Goal: Information Seeking & Learning: Learn about a topic

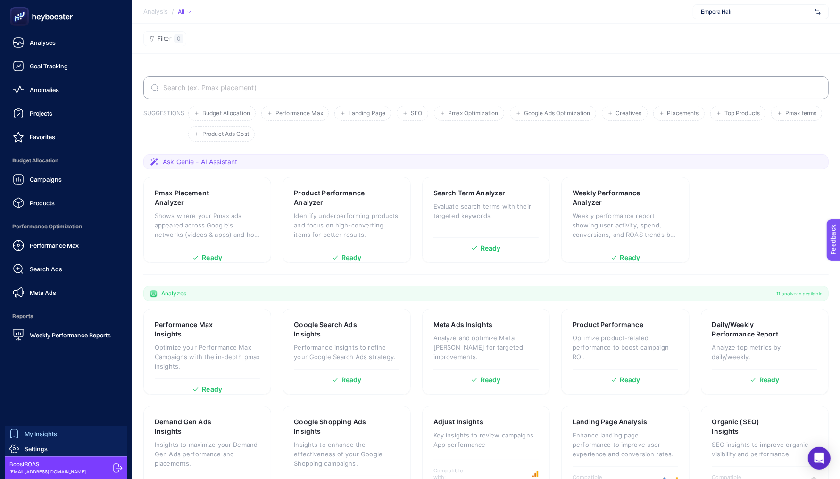
click at [22, 436] on div "My Insights" at bounding box center [33, 433] width 48 height 9
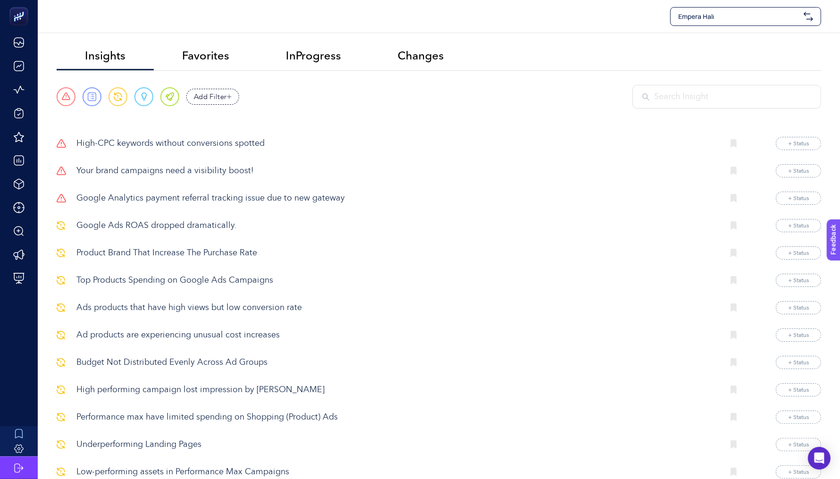
click at [763, 18] on span "Empera Halı" at bounding box center [739, 16] width 122 height 9
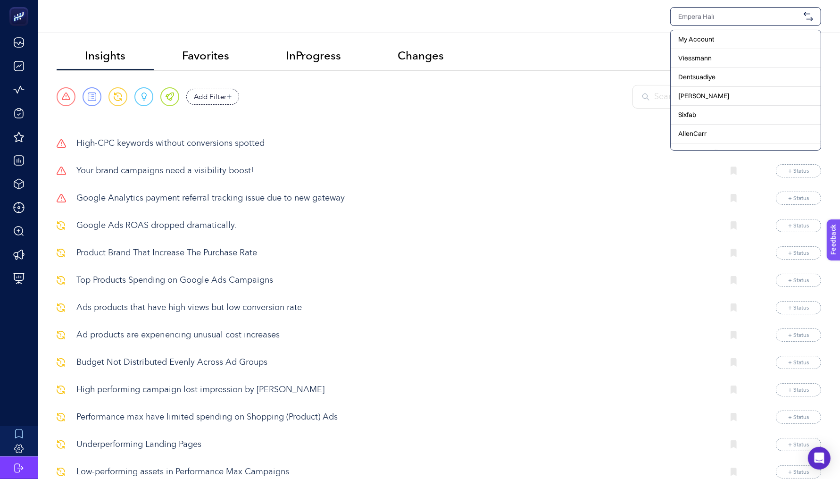
type input "e"
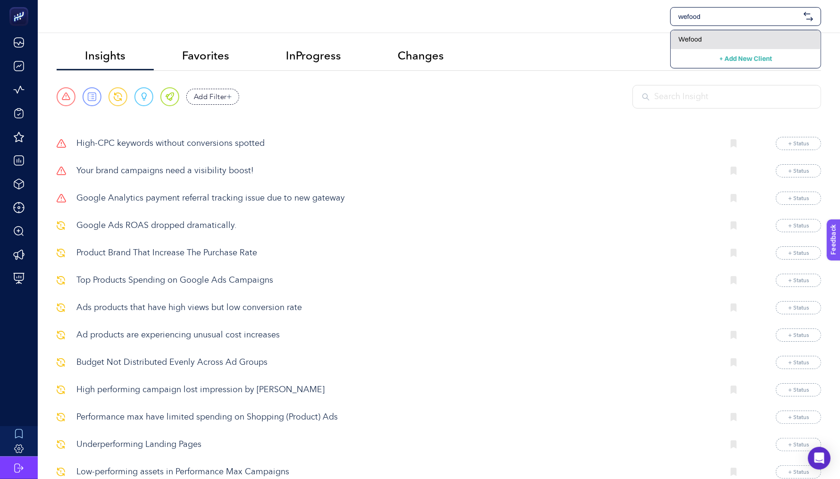
type input "wefood"
click at [768, 31] on div "Wefood" at bounding box center [746, 39] width 150 height 19
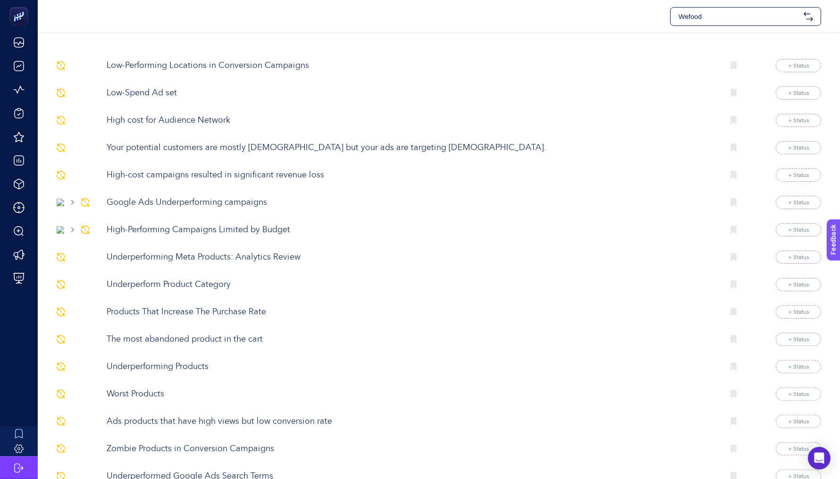
scroll to position [78, 0]
click at [235, 62] on p "Low-Performing Locations in Conversion Campaigns" at bounding box center [412, 65] width 610 height 13
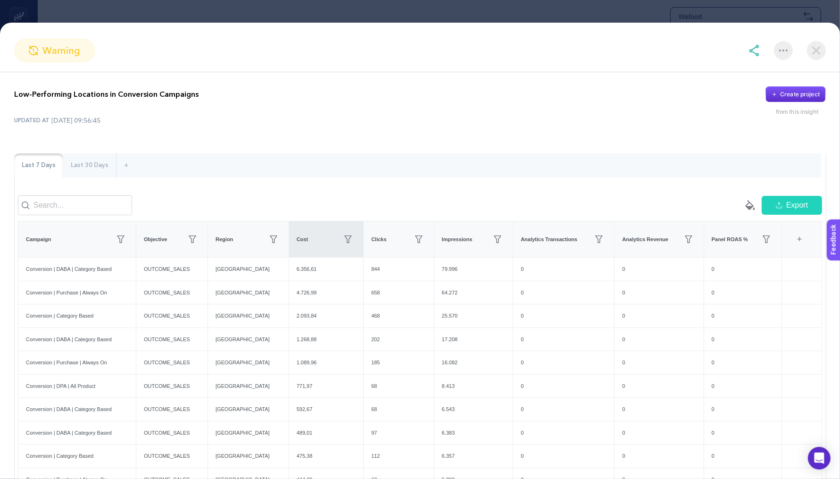
scroll to position [17, 0]
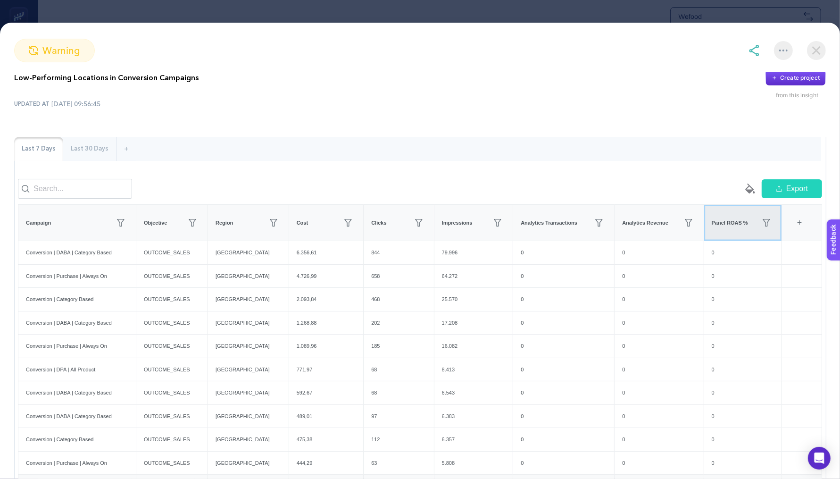
click at [721, 240] on th "Panel ROAS %" at bounding box center [743, 223] width 78 height 36
click at [821, 48] on img at bounding box center [816, 50] width 19 height 19
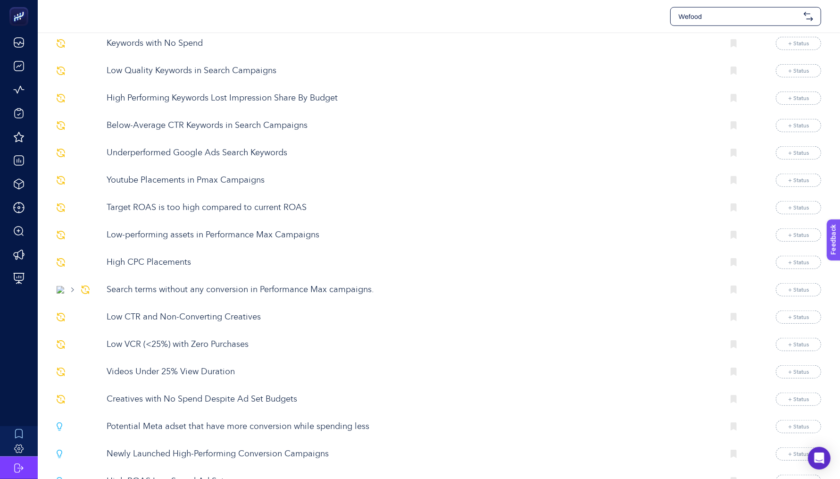
scroll to position [628, 0]
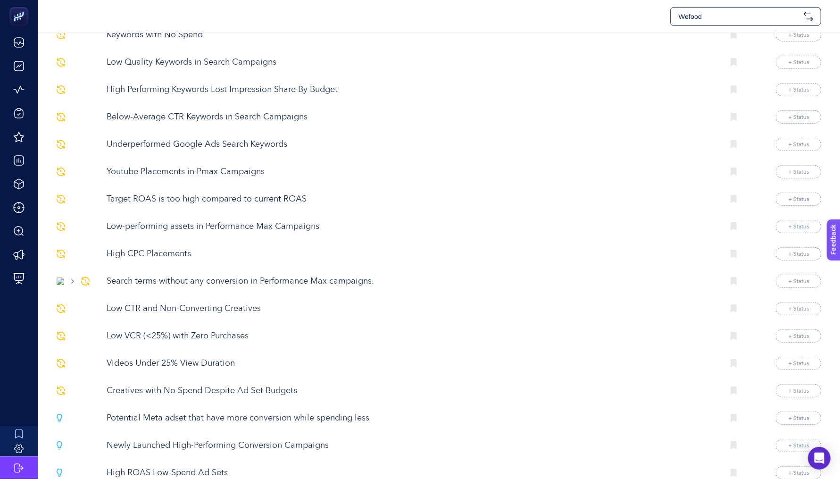
click at [226, 412] on p "Potential Meta adset that have more conversion while spending less" at bounding box center [412, 418] width 610 height 13
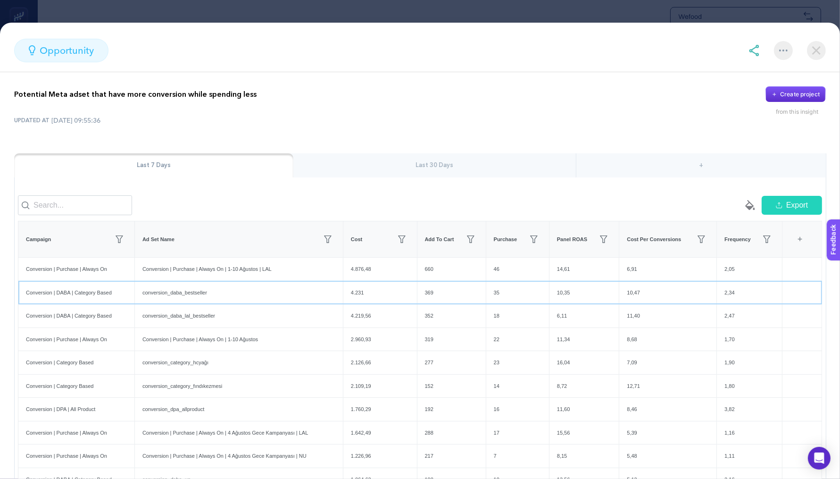
click at [187, 304] on div "conversion_daba_bestseller" at bounding box center [239, 292] width 208 height 23
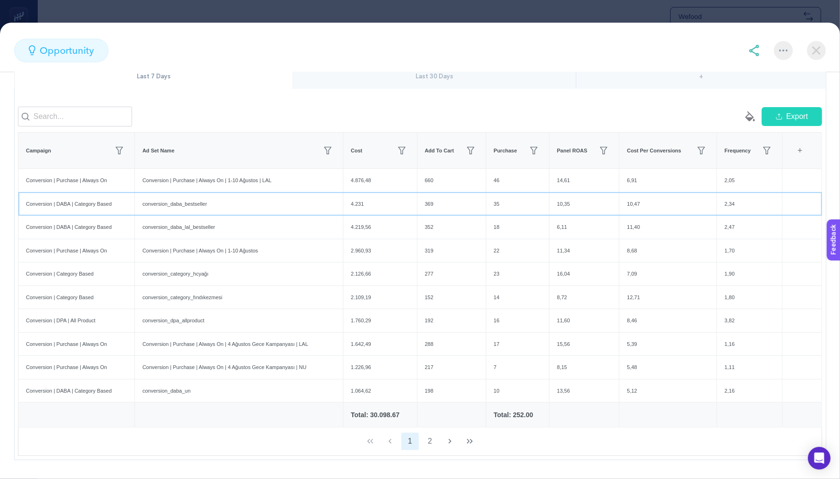
scroll to position [91, 0]
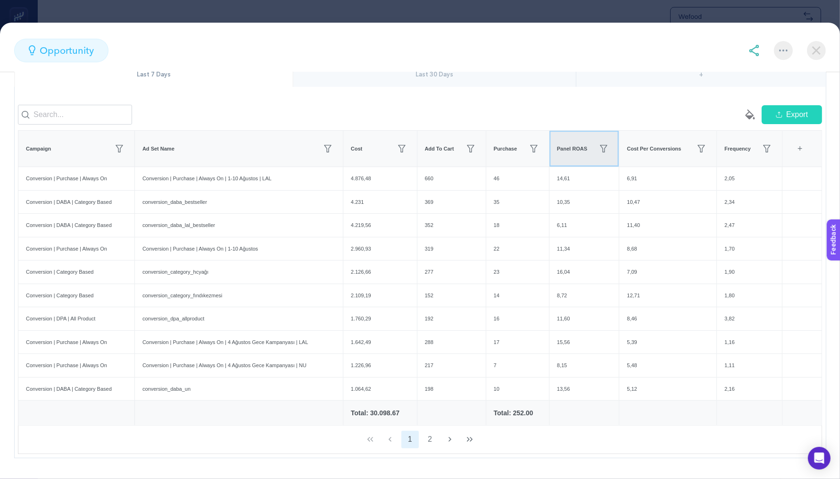
click at [564, 153] on span "Panel ROAS" at bounding box center [572, 149] width 30 height 8
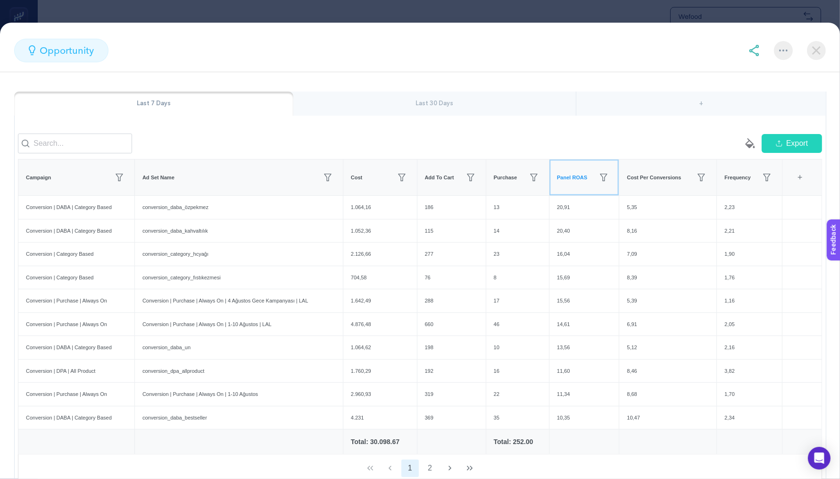
scroll to position [0, 0]
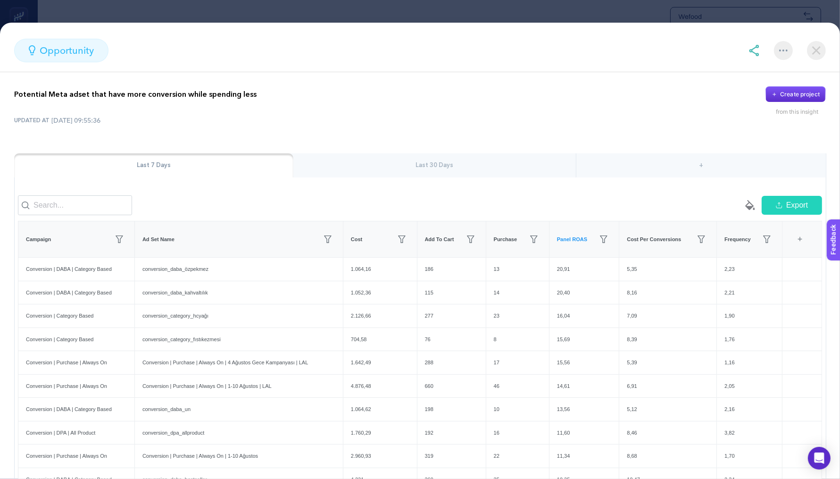
click at [755, 48] on img at bounding box center [753, 50] width 11 height 11
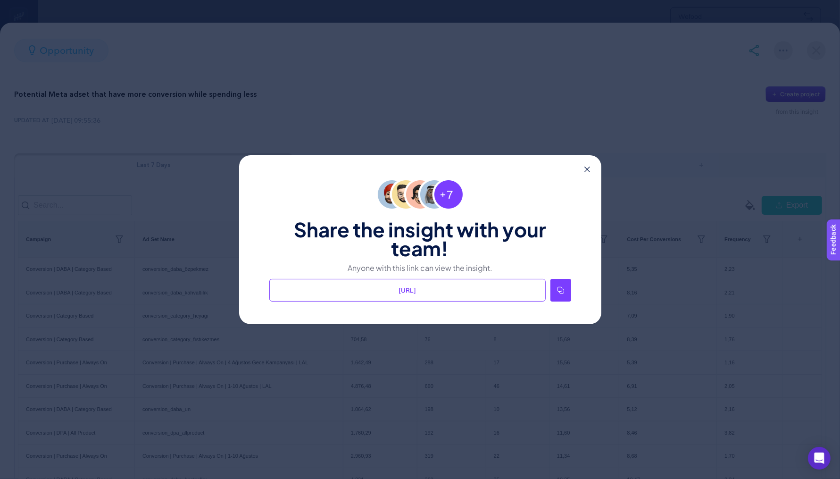
click at [561, 286] on icon at bounding box center [561, 290] width 8 height 8
click at [587, 167] on icon at bounding box center [587, 169] width 6 height 6
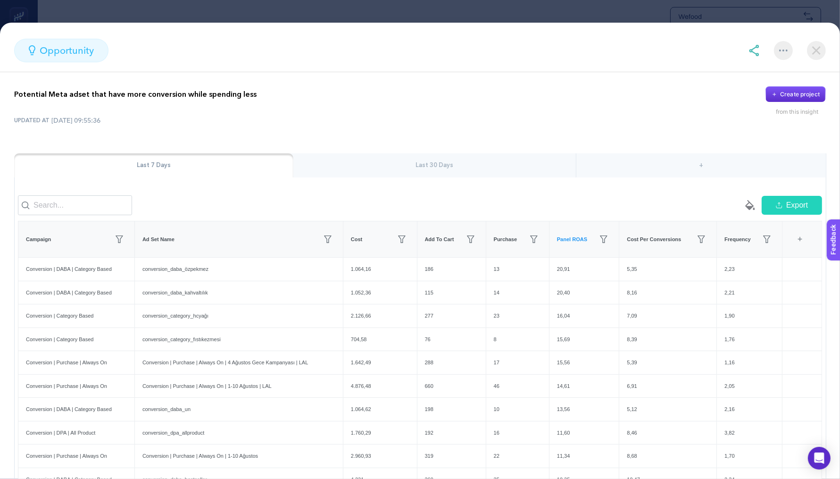
click at [813, 52] on img at bounding box center [816, 50] width 19 height 19
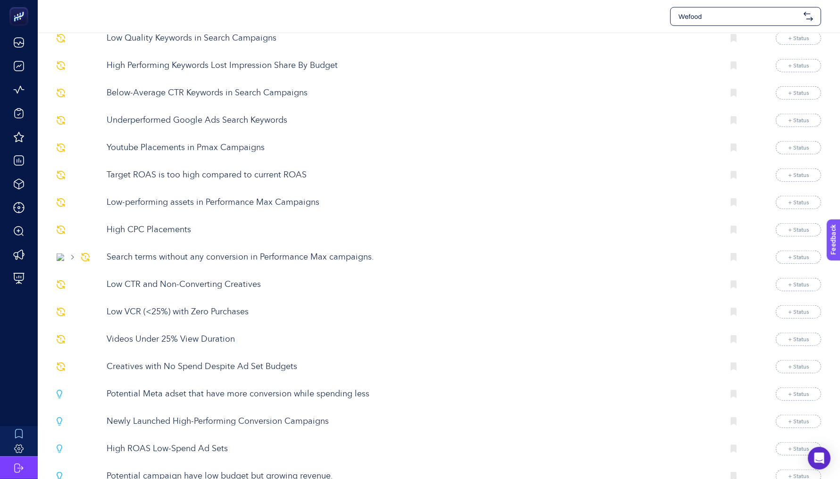
scroll to position [693, 0]
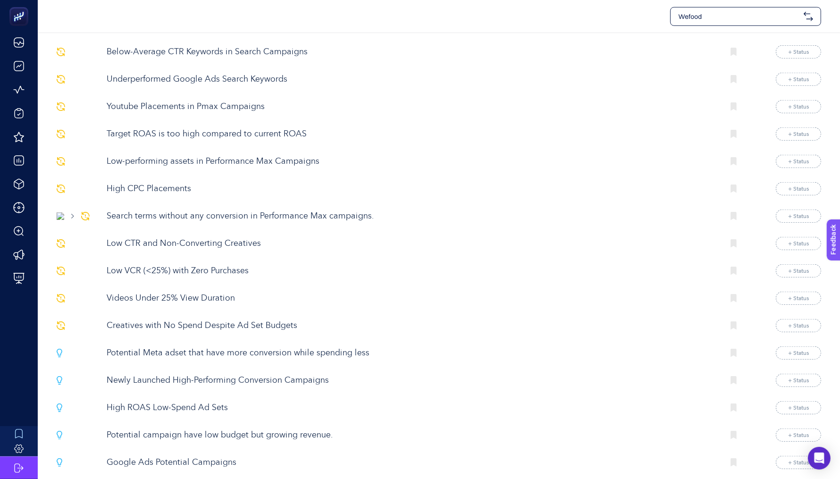
click at [252, 374] on p "Newly Launched High-Performing Conversion Campaigns" at bounding box center [412, 380] width 610 height 13
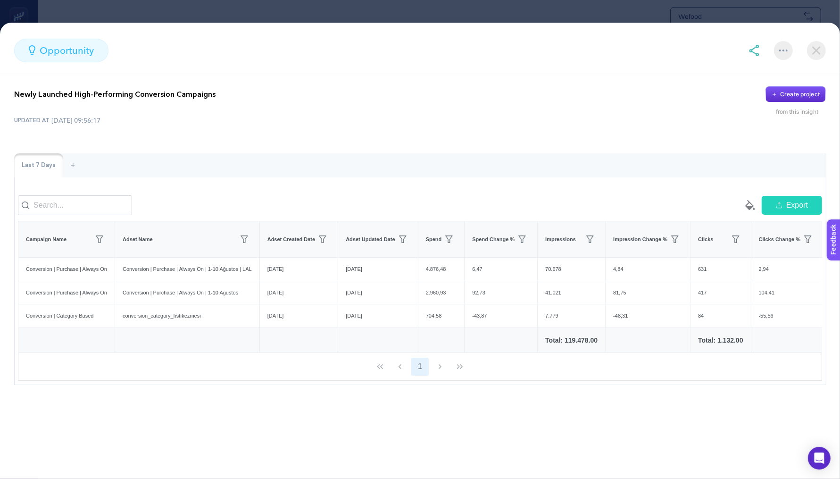
click at [822, 54] on img at bounding box center [816, 50] width 19 height 19
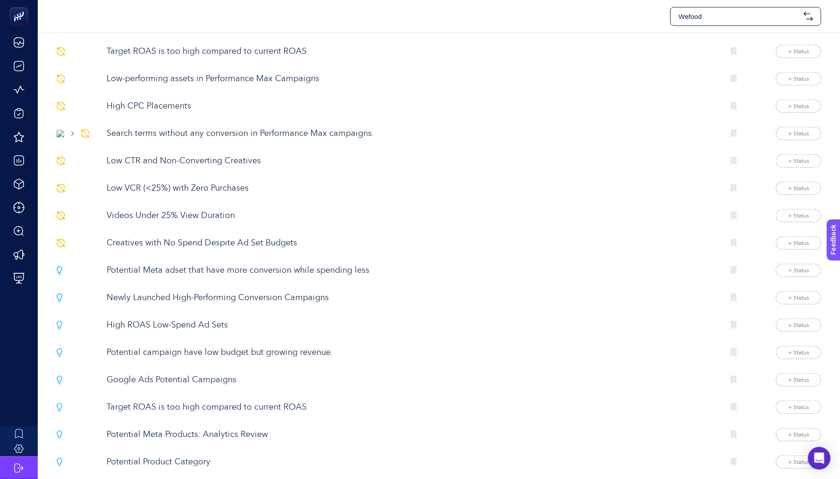
scroll to position [788, 0]
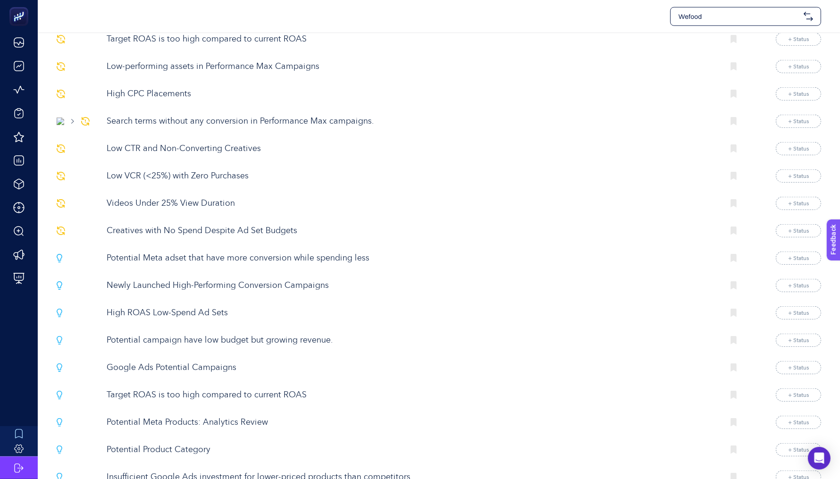
click at [197, 361] on p "Google Ads Potential Campaigns" at bounding box center [412, 367] width 610 height 13
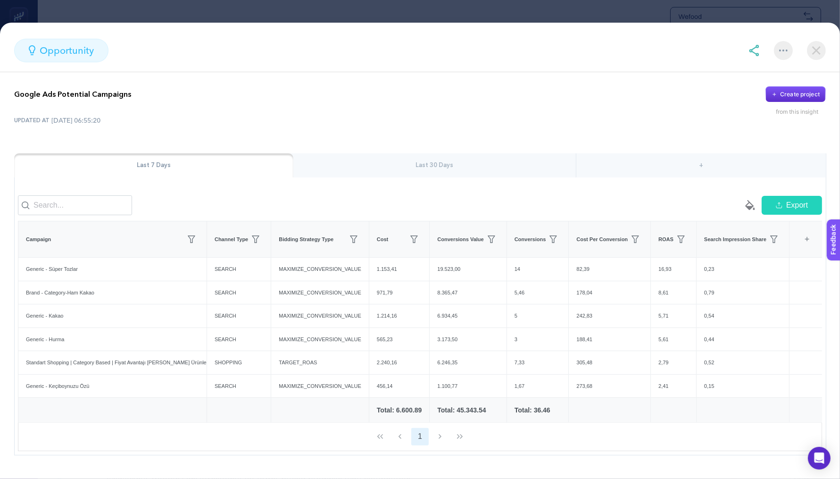
drag, startPoint x: 813, startPoint y: 54, endPoint x: 796, endPoint y: 60, distance: 17.2
click at [813, 54] on img at bounding box center [816, 50] width 19 height 19
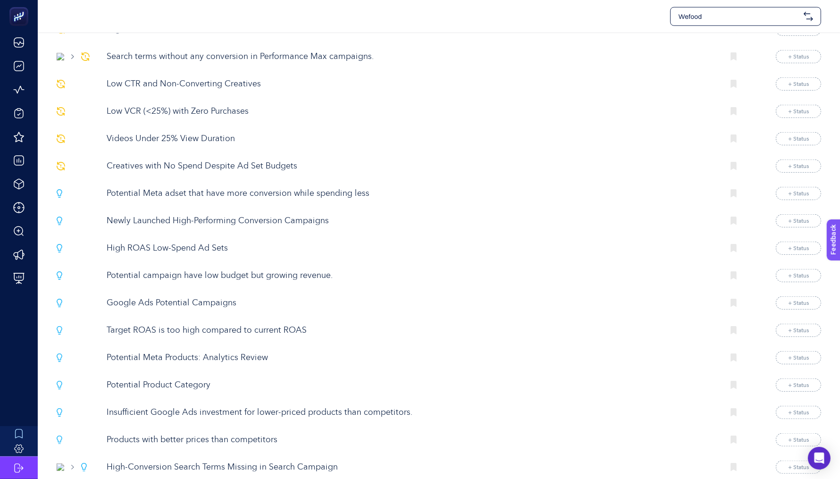
scroll to position [854, 0]
click at [241, 323] on p "Target ROAS is too high compared to current ROAS" at bounding box center [412, 329] width 610 height 13
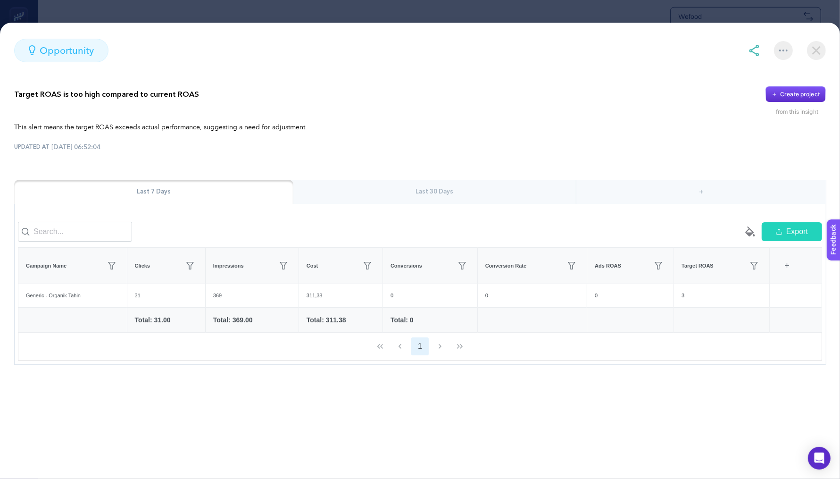
click at [817, 52] on img at bounding box center [816, 50] width 19 height 19
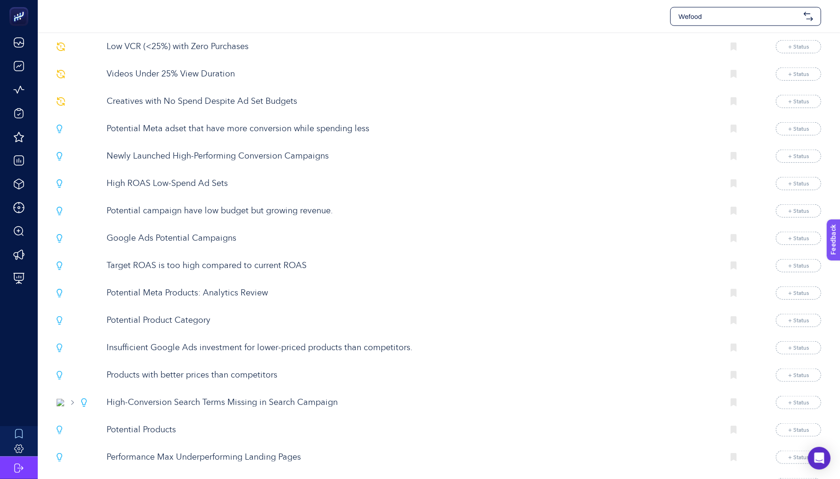
scroll to position [952, 0]
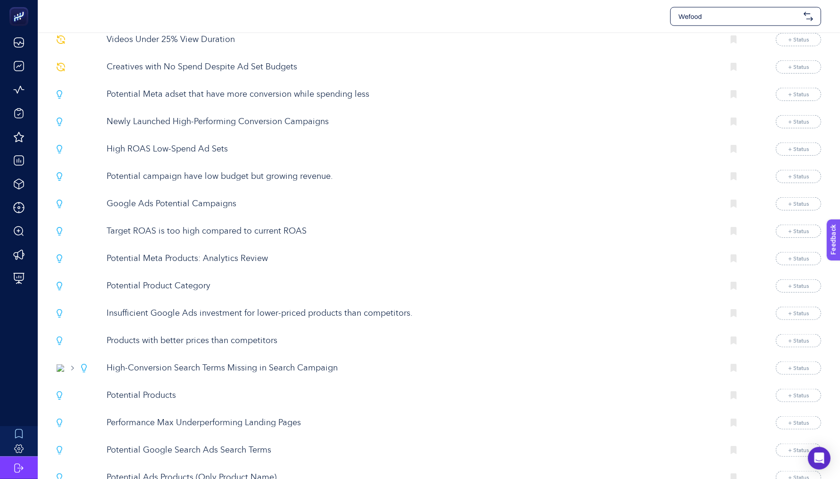
click at [301, 307] on p "Insufficient Google Ads investment for lower-priced products than competitors." at bounding box center [412, 313] width 610 height 13
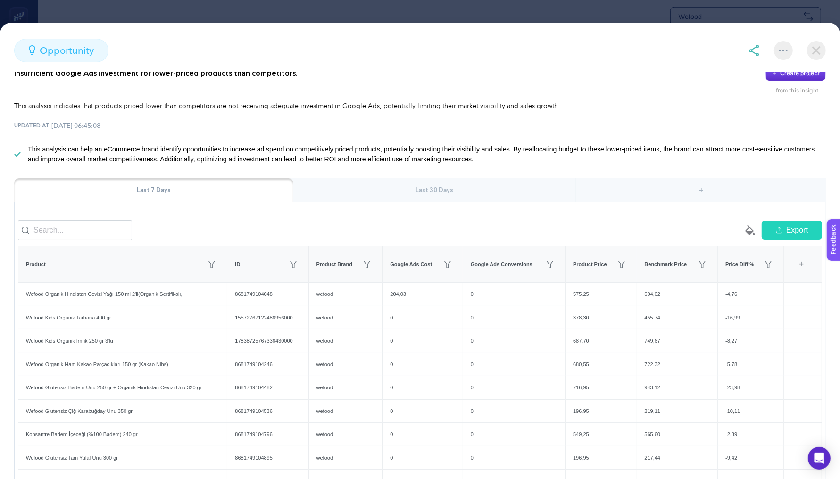
scroll to position [38, 0]
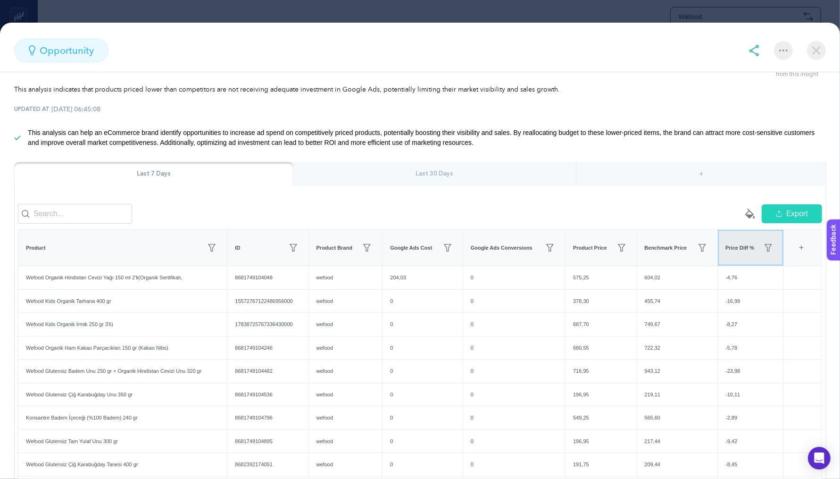
click at [742, 255] on div "Price Diff %" at bounding box center [750, 247] width 50 height 15
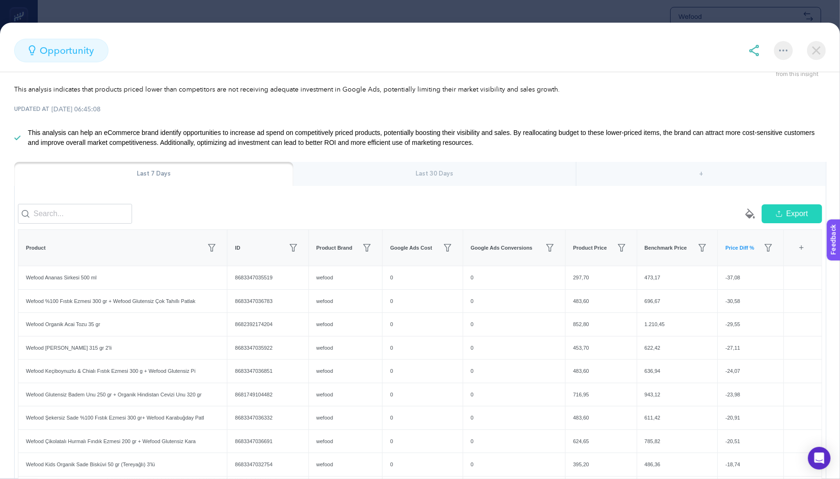
click at [403, 184] on div "Last 30 Days" at bounding box center [434, 174] width 283 height 25
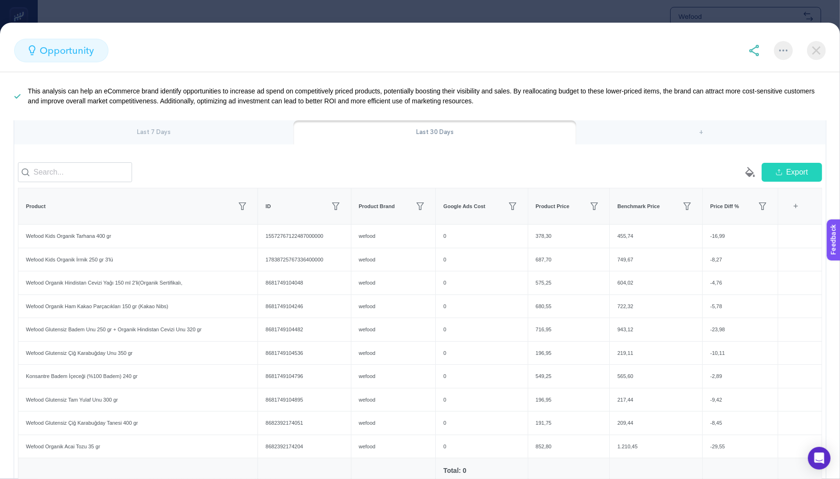
scroll to position [165, 0]
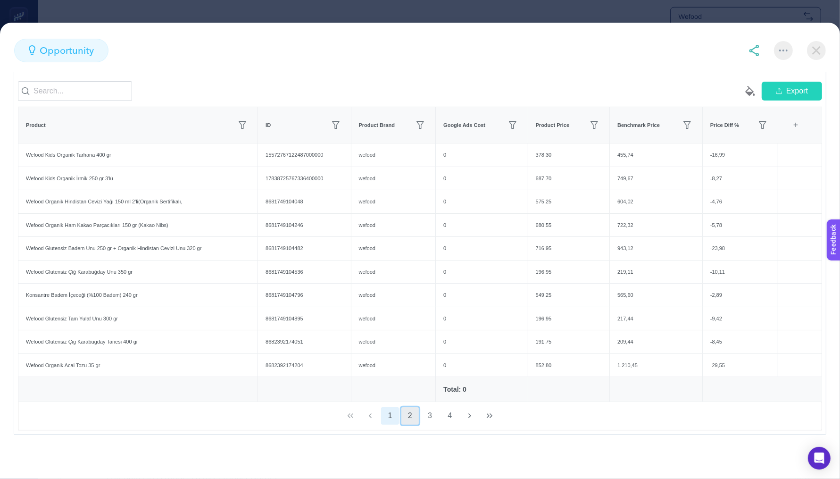
click at [411, 418] on button "2" at bounding box center [410, 416] width 18 height 18
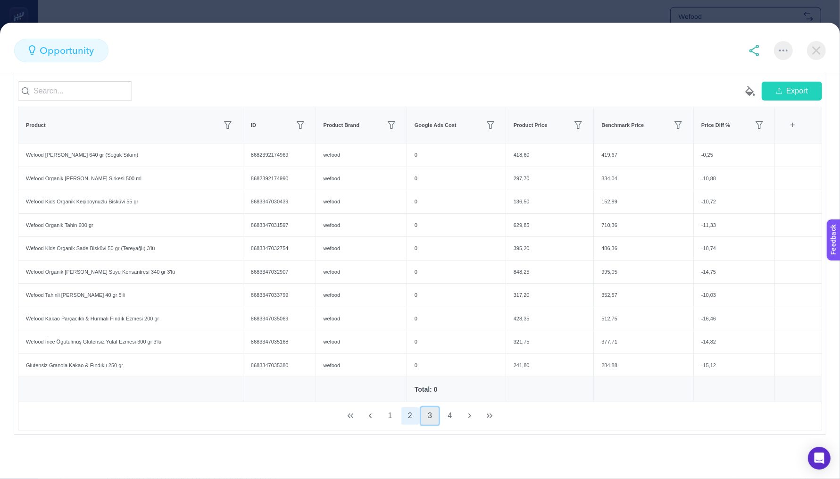
click at [424, 417] on button "3" at bounding box center [430, 416] width 18 height 18
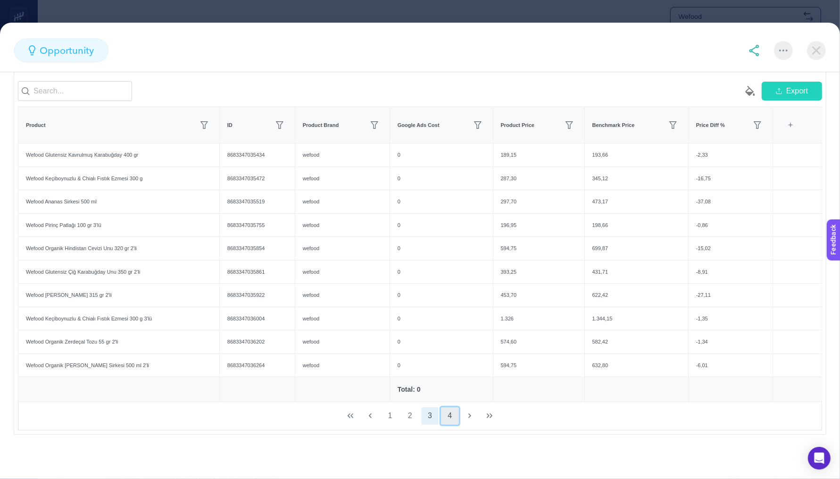
click at [442, 417] on button "4" at bounding box center [450, 416] width 18 height 18
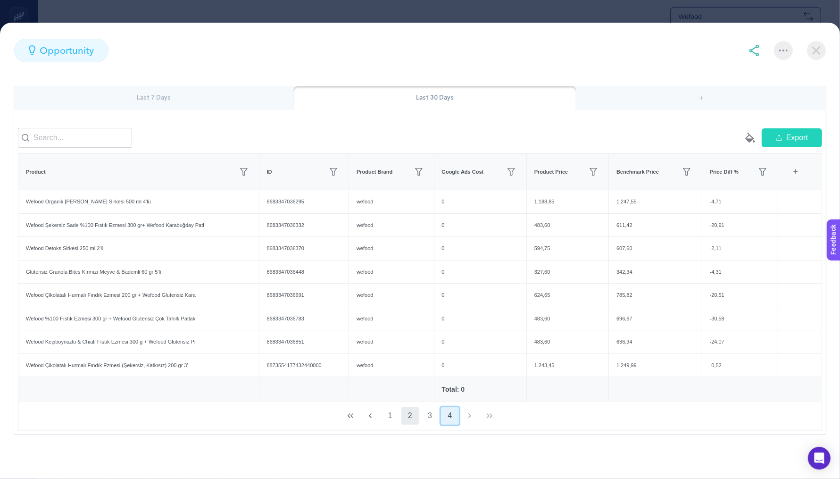
scroll to position [118, 0]
click at [404, 417] on button "2" at bounding box center [410, 416] width 18 height 18
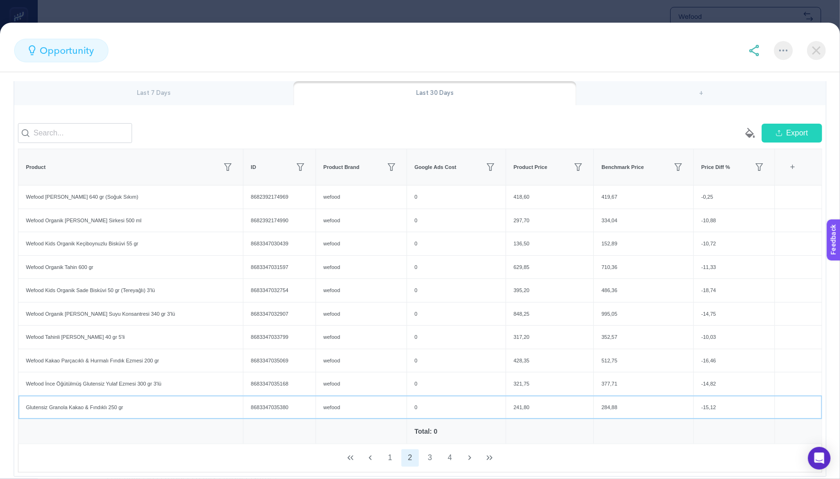
click at [389, 417] on div "wefood" at bounding box center [361, 407] width 91 height 23
click at [389, 463] on button "1" at bounding box center [390, 458] width 18 height 18
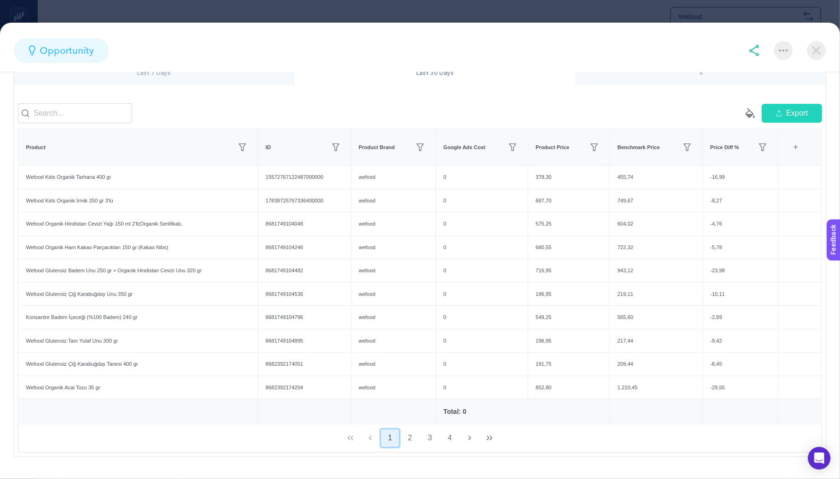
scroll to position [0, 0]
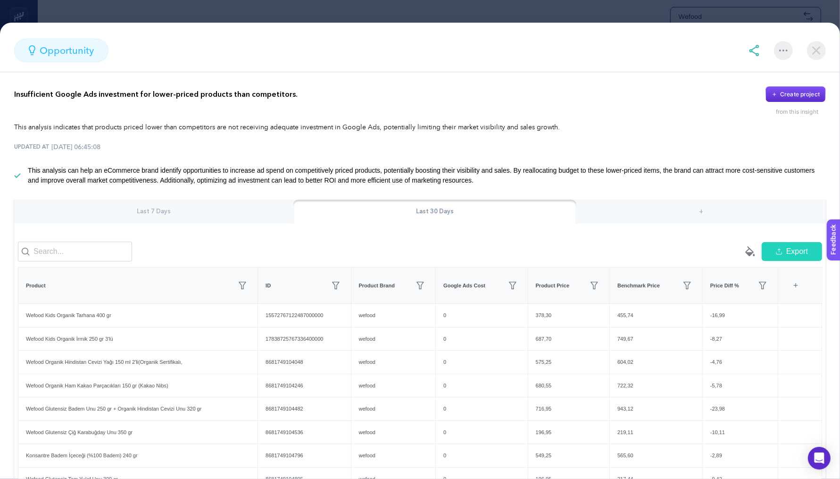
click at [218, 215] on div "Last 7 Days" at bounding box center [153, 211] width 279 height 25
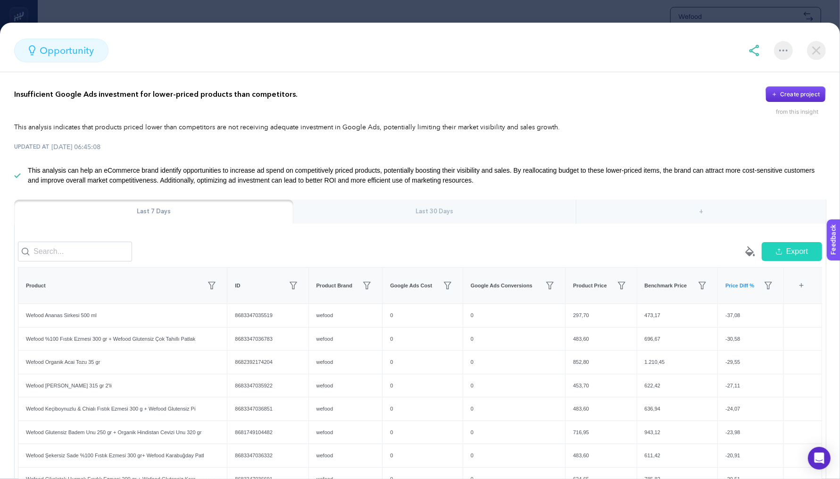
click at [753, 50] on img at bounding box center [753, 50] width 11 height 11
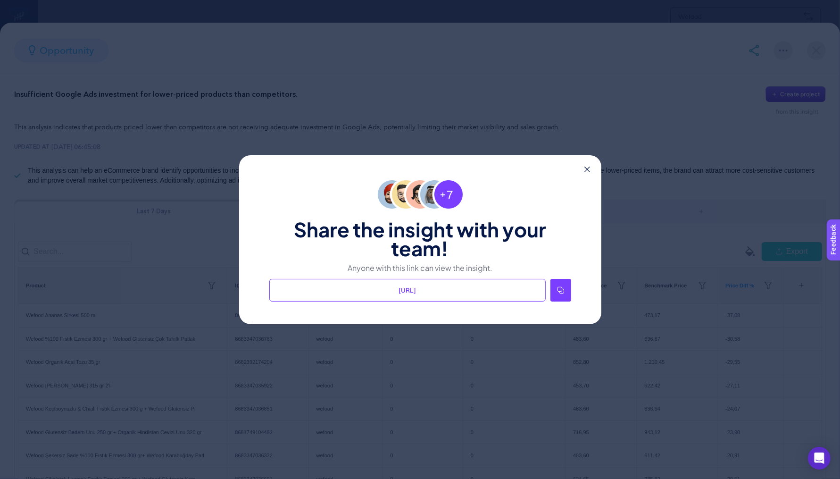
click at [559, 298] on div at bounding box center [560, 290] width 21 height 23
click at [589, 163] on div "Share the insight with your team! Anyone with this link can view the insight. […" at bounding box center [420, 239] width 362 height 169
click at [589, 167] on icon at bounding box center [587, 169] width 6 height 6
